Goal: Transaction & Acquisition: Subscribe to service/newsletter

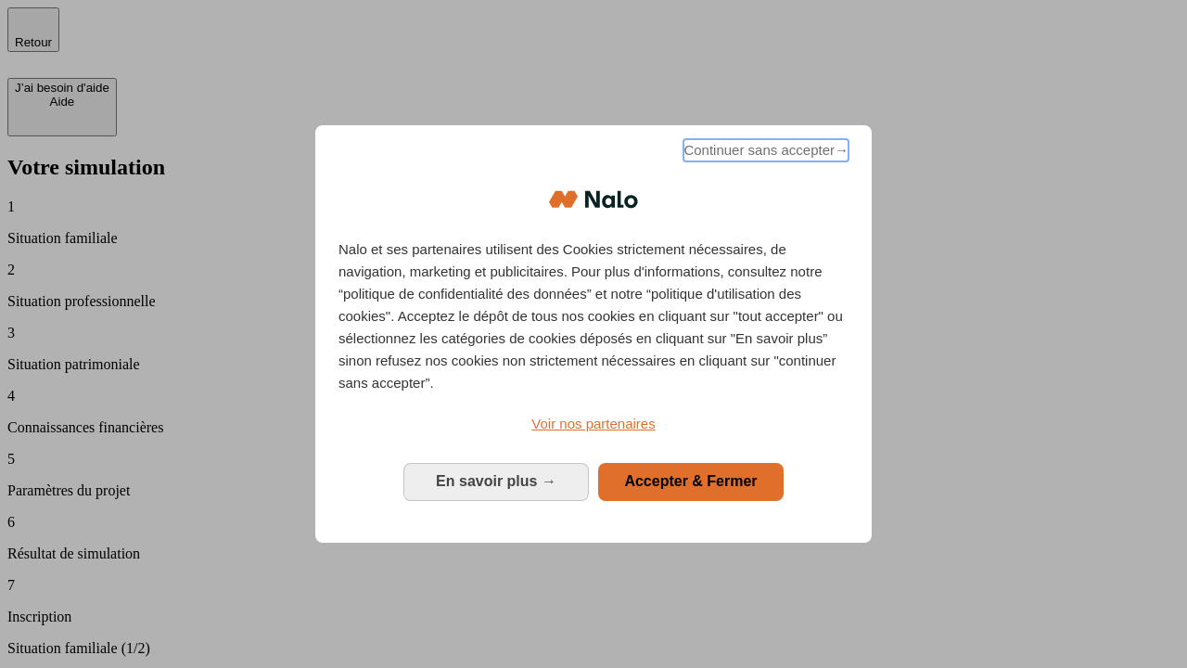
click at [764, 153] on span "Continuer sans accepter →" at bounding box center [766, 150] width 165 height 22
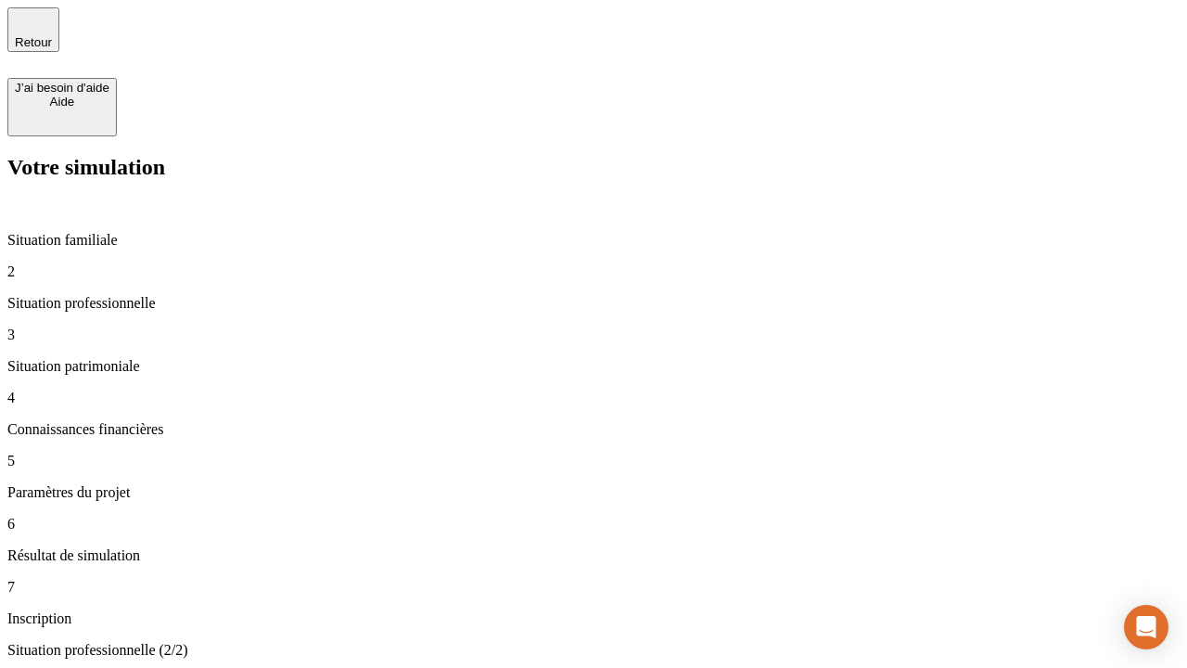
type input "30 000"
type input "0"
type input "1 000"
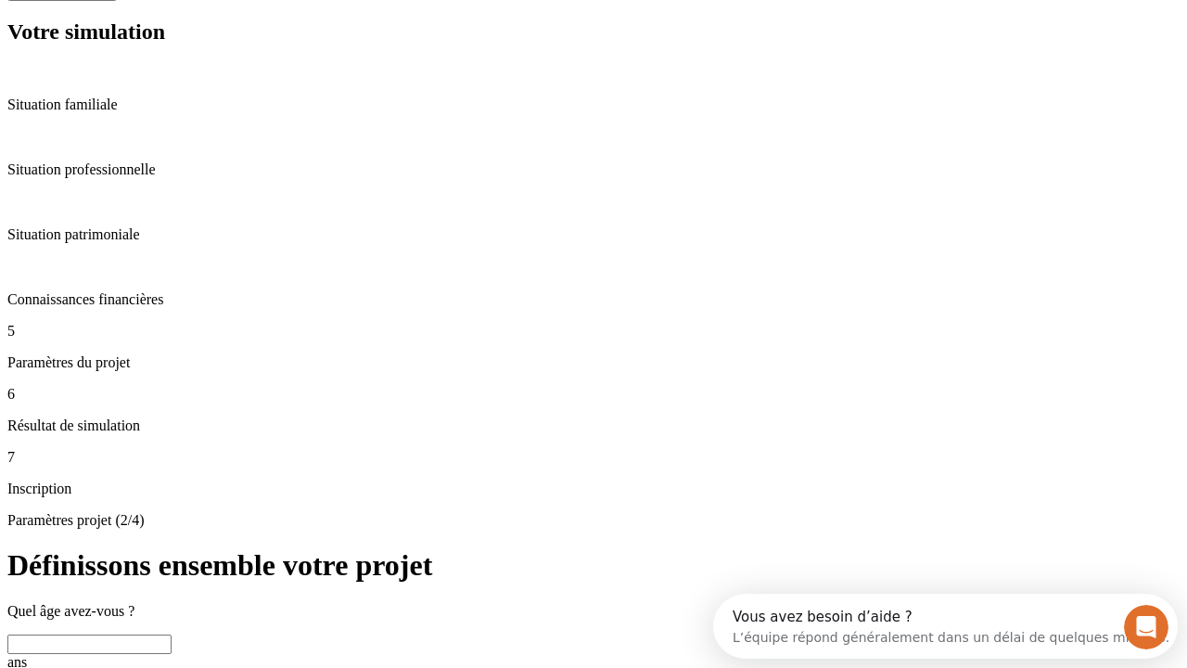
scroll to position [35, 0]
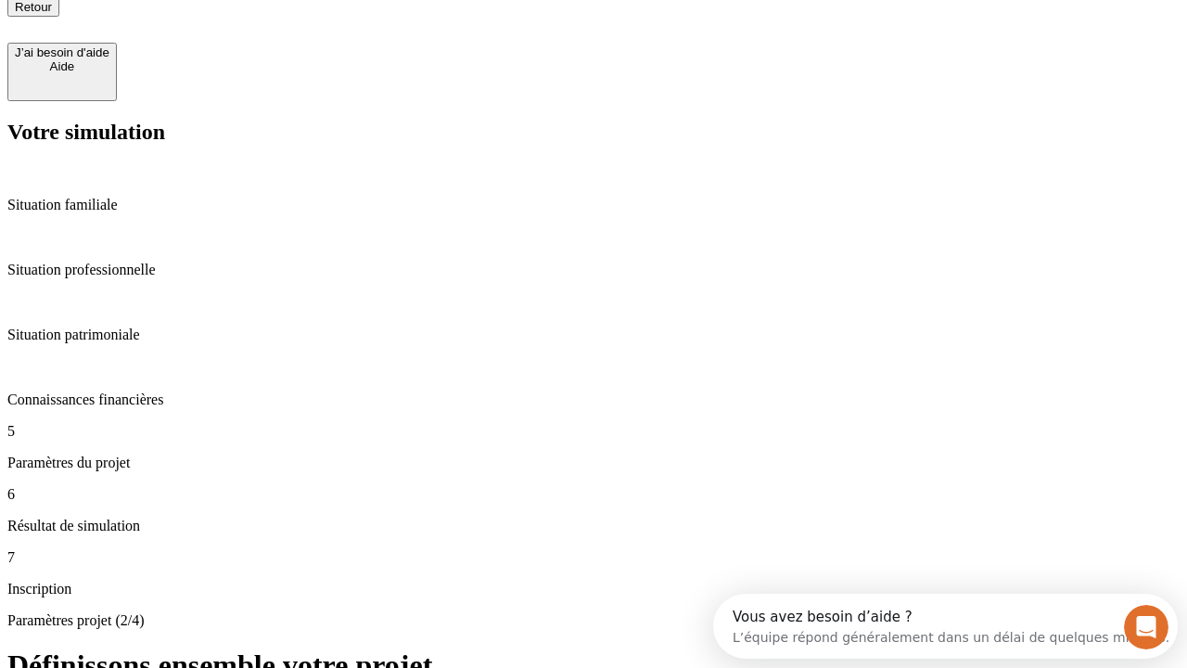
type input "40"
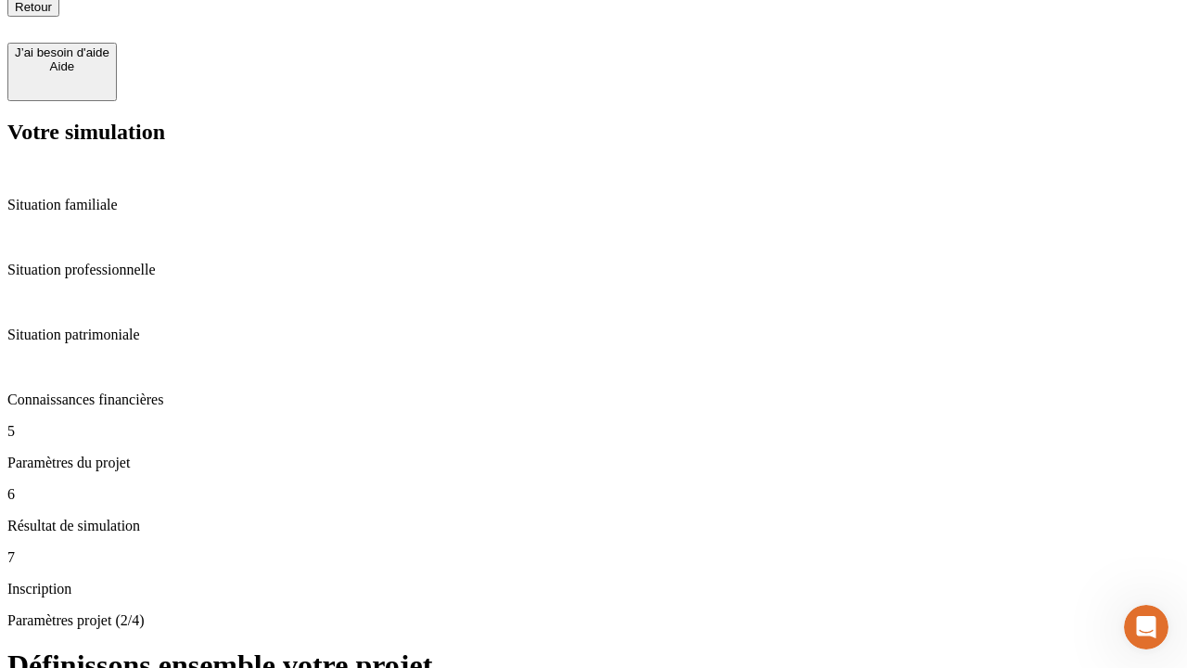
type input "64"
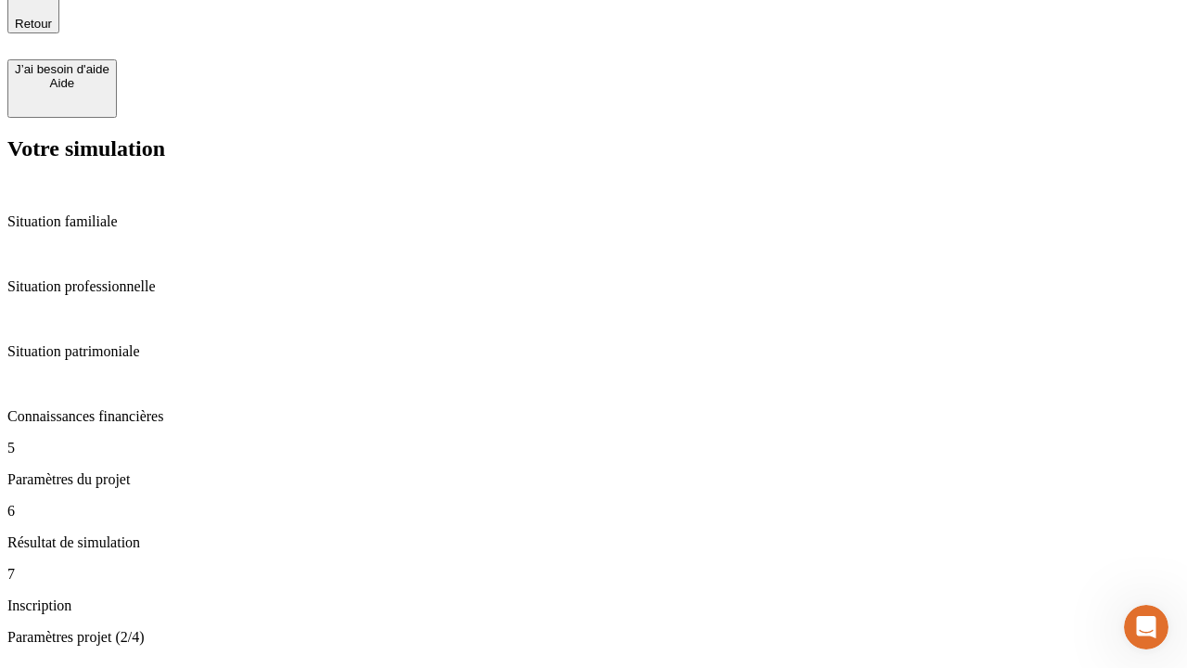
type input "200 000"
type input "640"
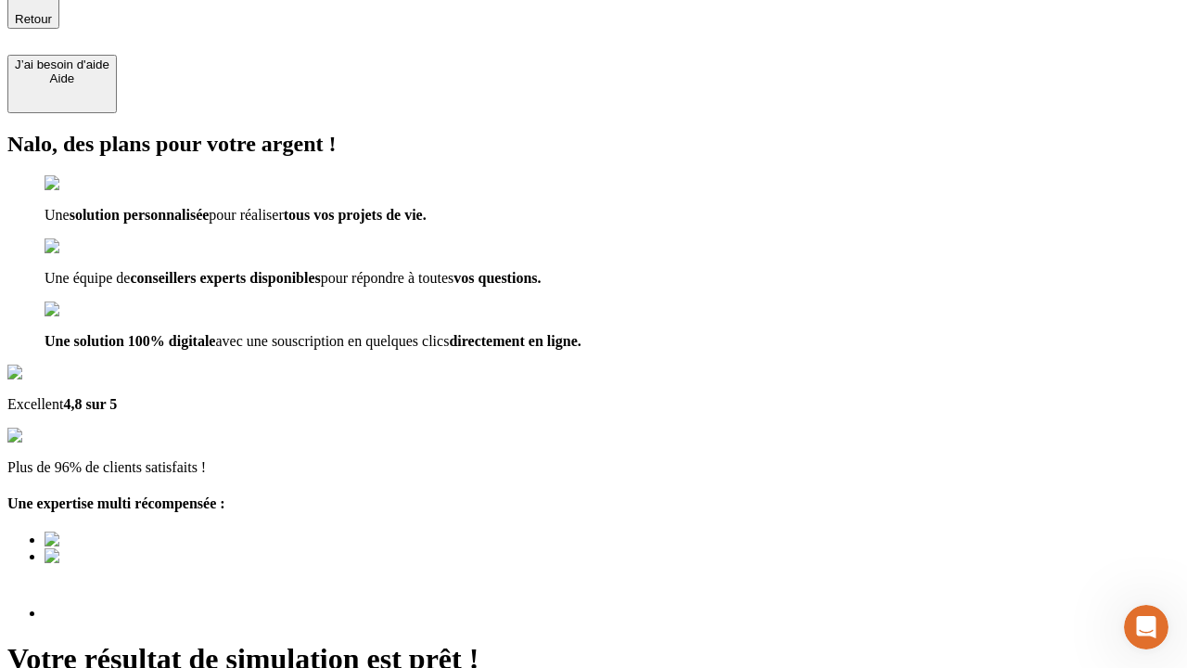
scroll to position [174, 0]
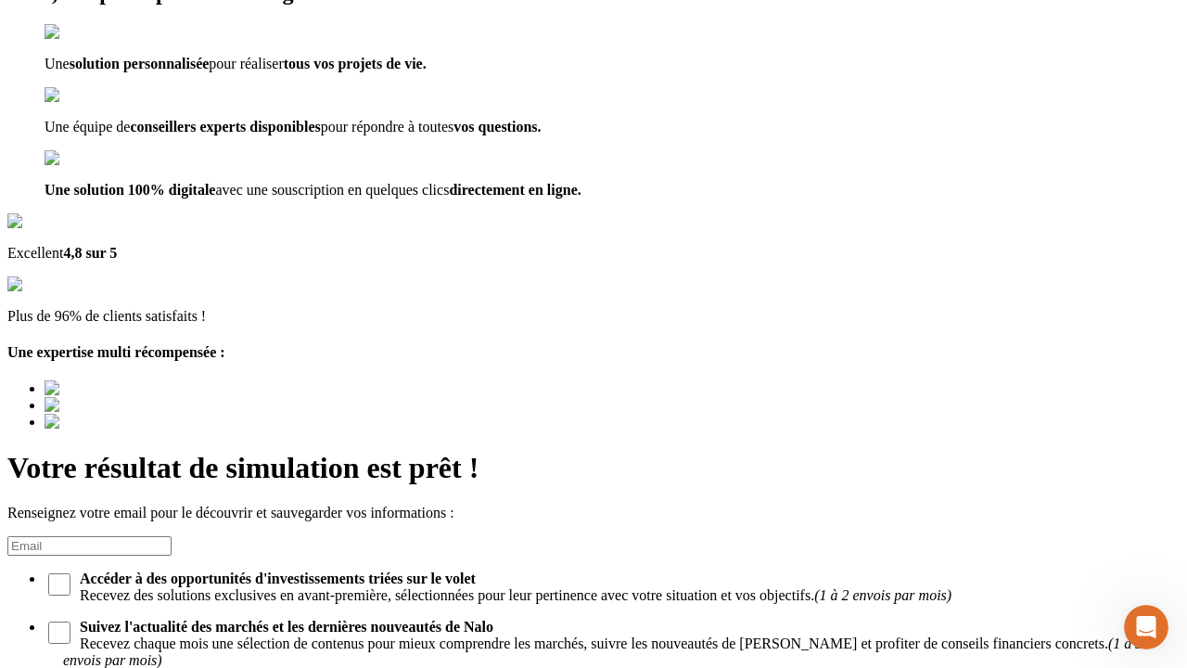
type input "[EMAIL_ADDRESS][DOMAIN_NAME]"
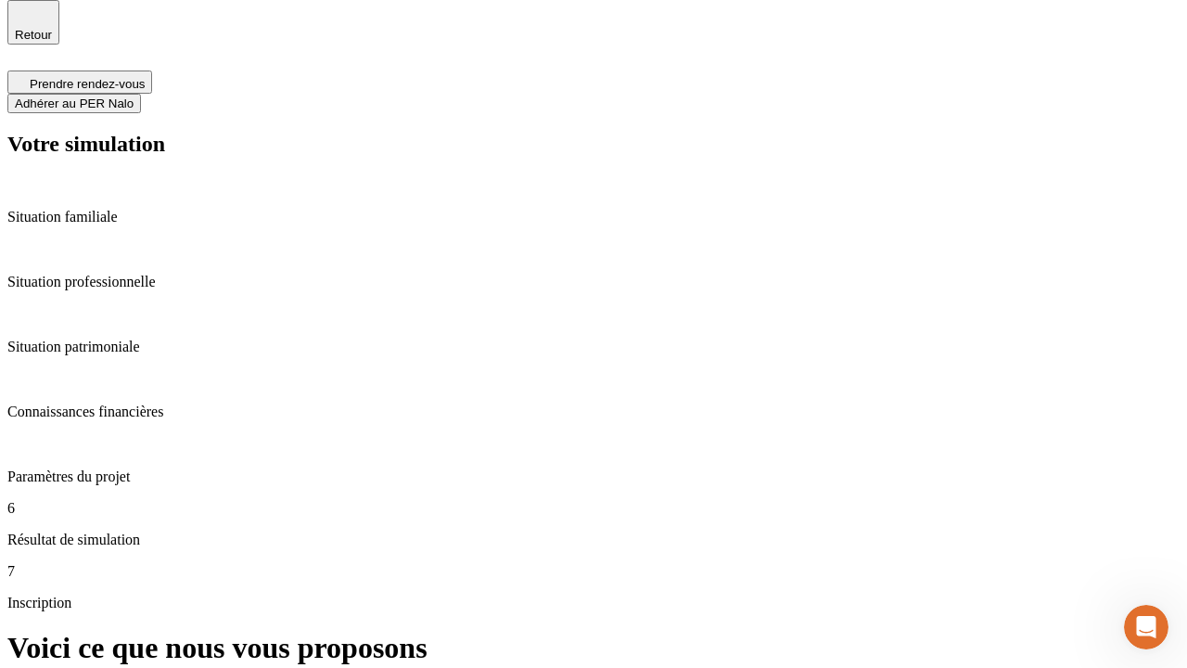
click at [134, 96] on span "Adhérer au PER Nalo" at bounding box center [74, 103] width 119 height 14
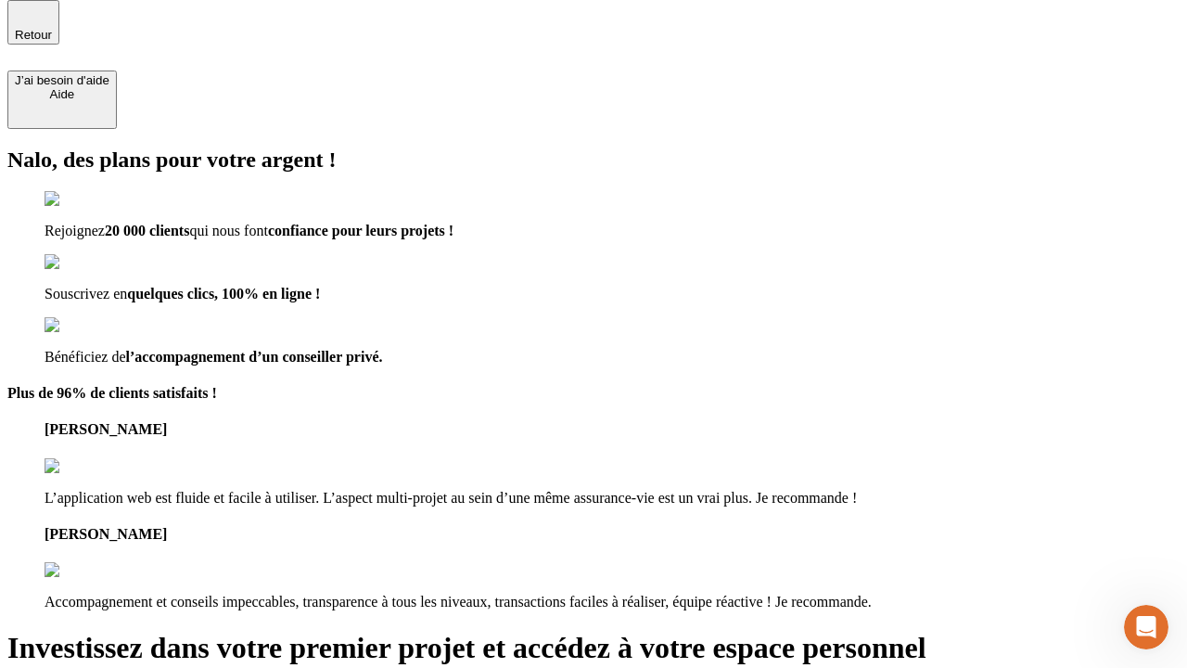
scroll to position [6, 0]
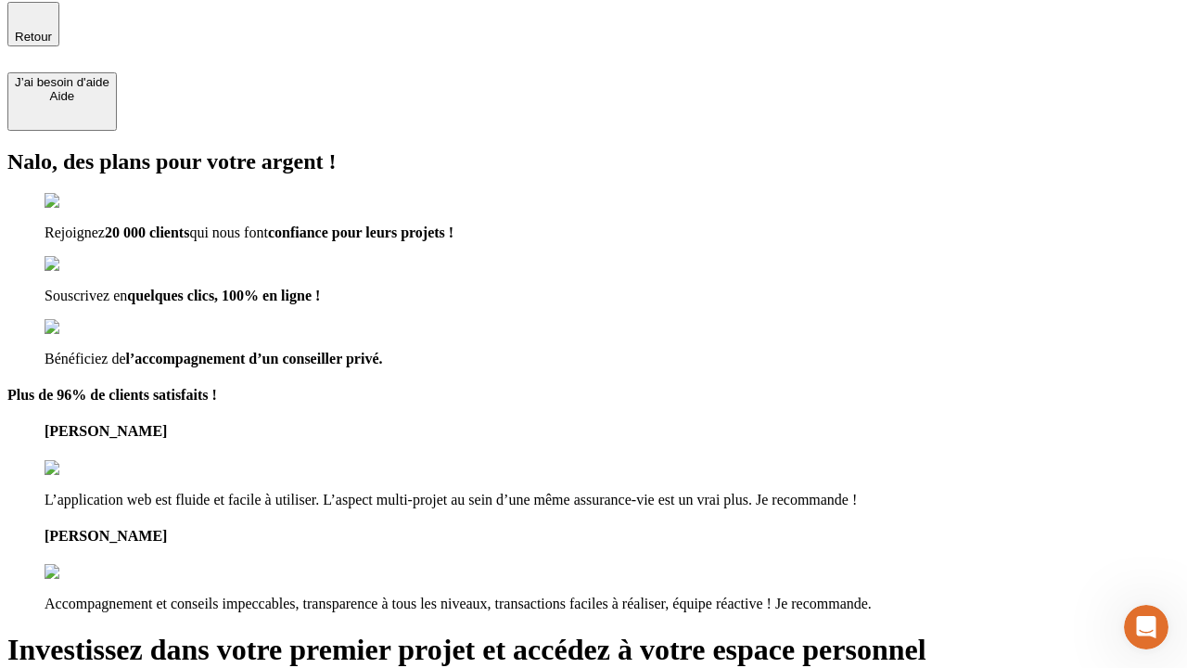
type input "[PERSON_NAME][EMAIL_ADDRESS][DOMAIN_NAME]"
